Goal: Information Seeking & Learning: Learn about a topic

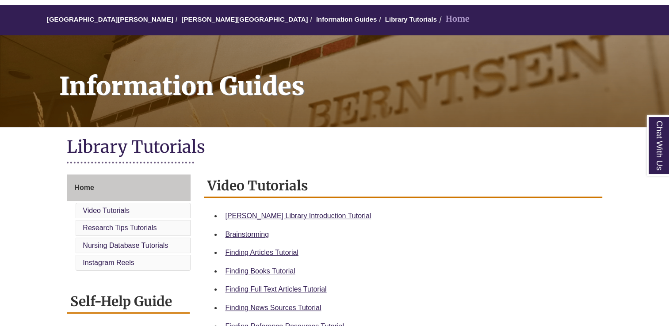
scroll to position [76, 0]
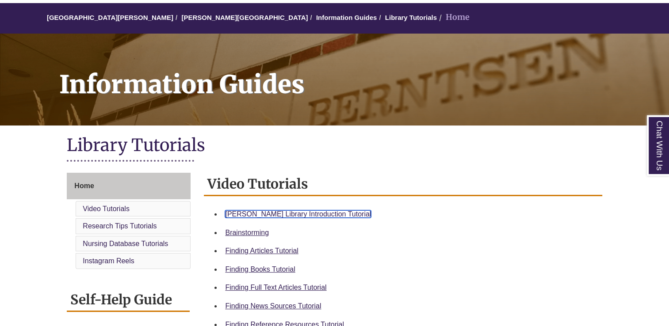
click at [268, 213] on link "Berntsen Library Introduction Tutorial" at bounding box center [298, 214] width 146 height 8
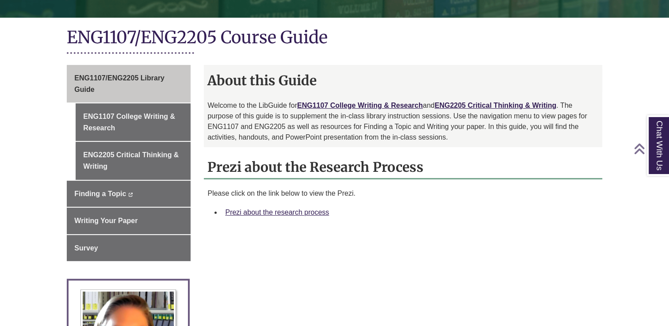
scroll to position [184, 0]
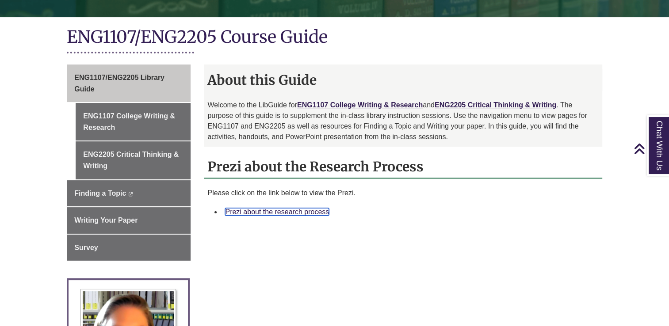
click at [245, 213] on link "Prezi about the research process" at bounding box center [277, 212] width 104 height 8
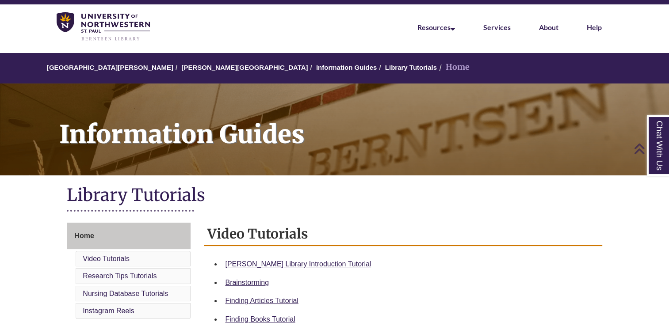
scroll to position [23, 0]
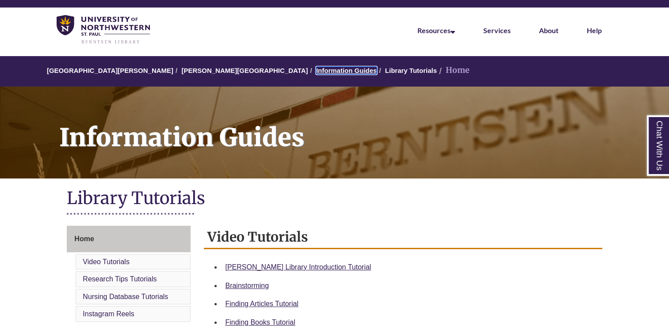
click at [316, 70] on link "Information Guides" at bounding box center [346, 71] width 61 height 8
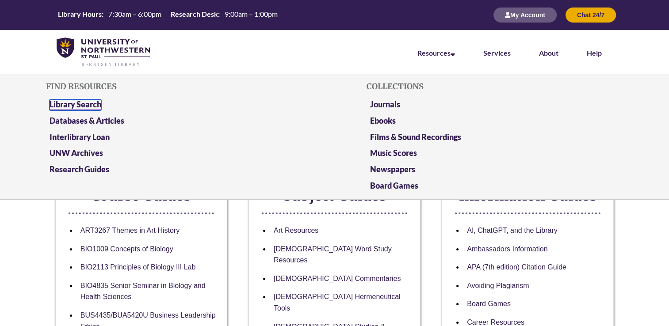
click at [80, 103] on link "Library Search" at bounding box center [75, 104] width 52 height 11
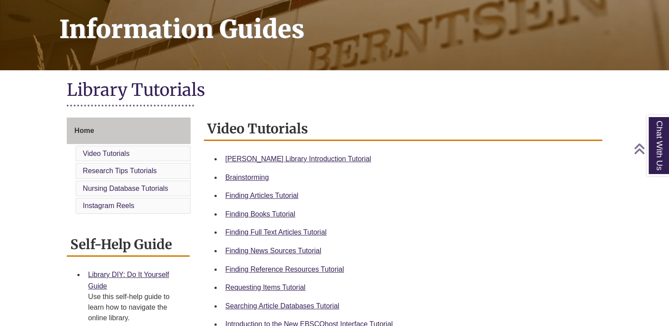
scroll to position [139, 0]
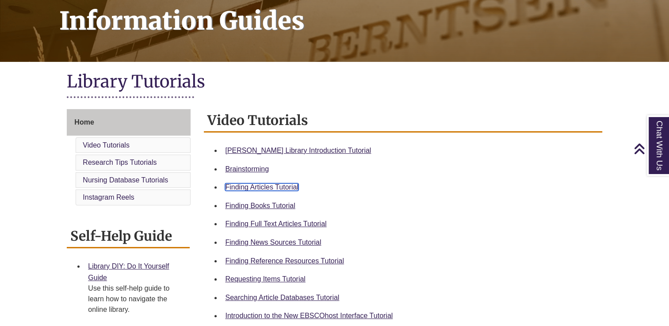
click at [260, 183] on link "Finding Articles Tutorial" at bounding box center [261, 187] width 73 height 8
